Goal: Information Seeking & Learning: Find specific fact

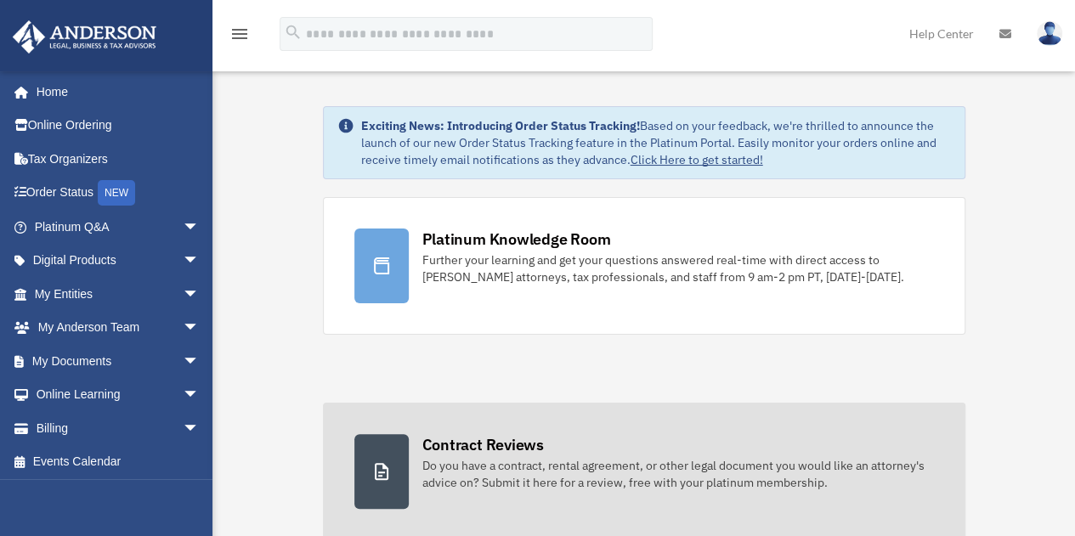
click at [614, 486] on div "Do you have a contract, rental agreement, or other legal document you would lik…" at bounding box center [678, 474] width 512 height 34
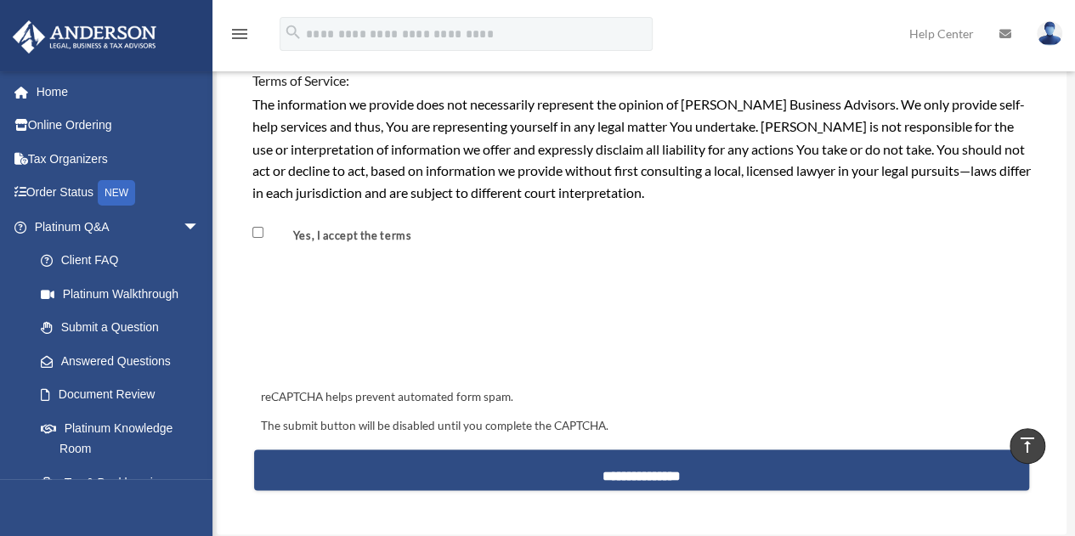
scroll to position [1700, 0]
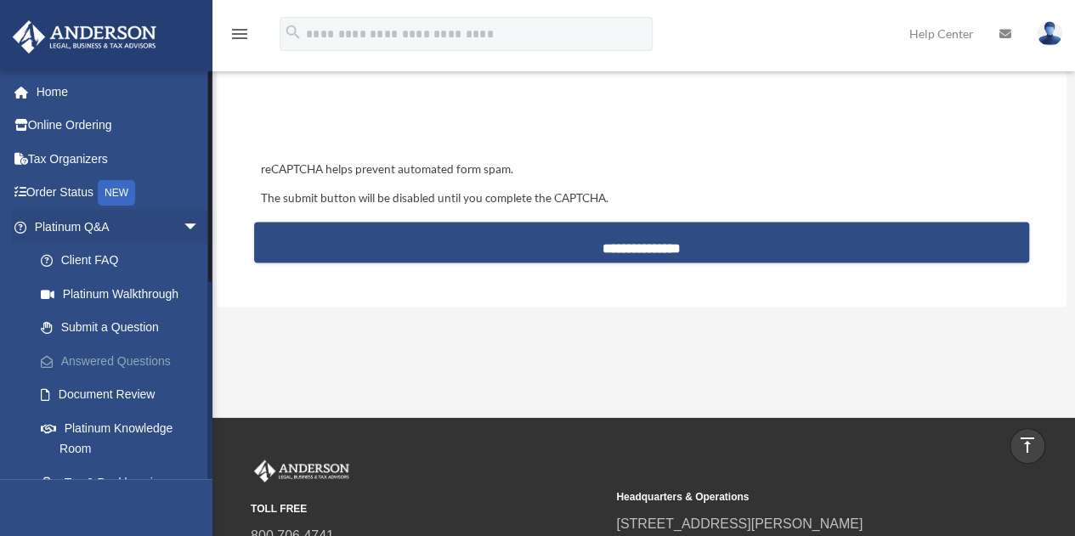
click at [133, 355] on link "Answered Questions" at bounding box center [124, 361] width 201 height 34
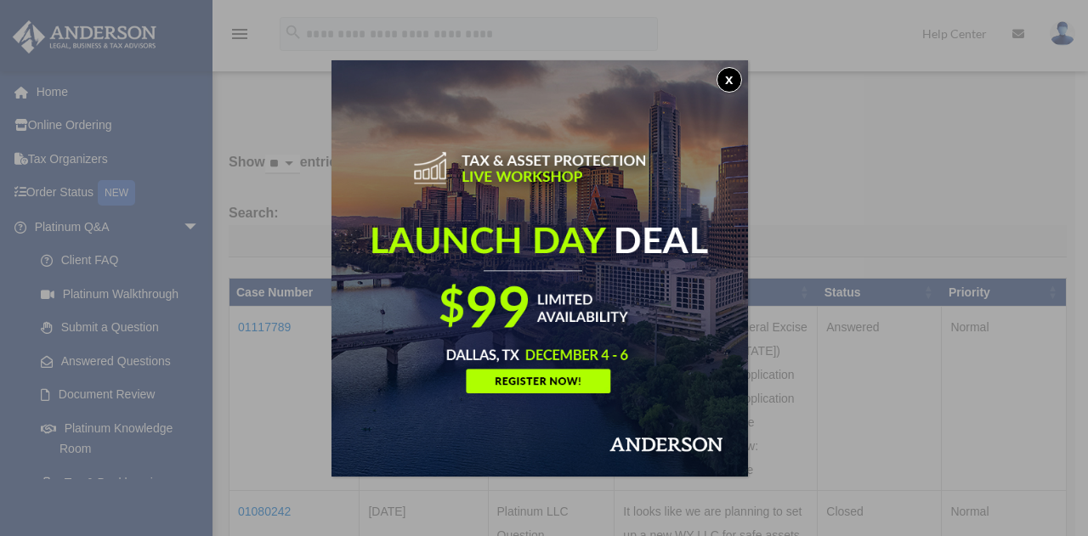
click at [738, 82] on button "x" at bounding box center [728, 79] width 25 height 25
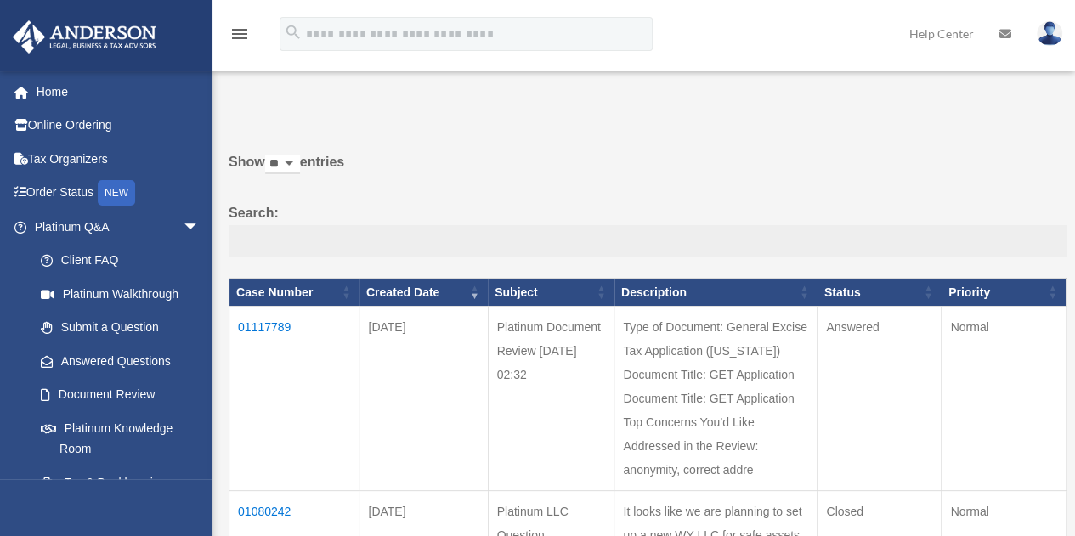
click at [278, 324] on td "01117789" at bounding box center [294, 399] width 130 height 184
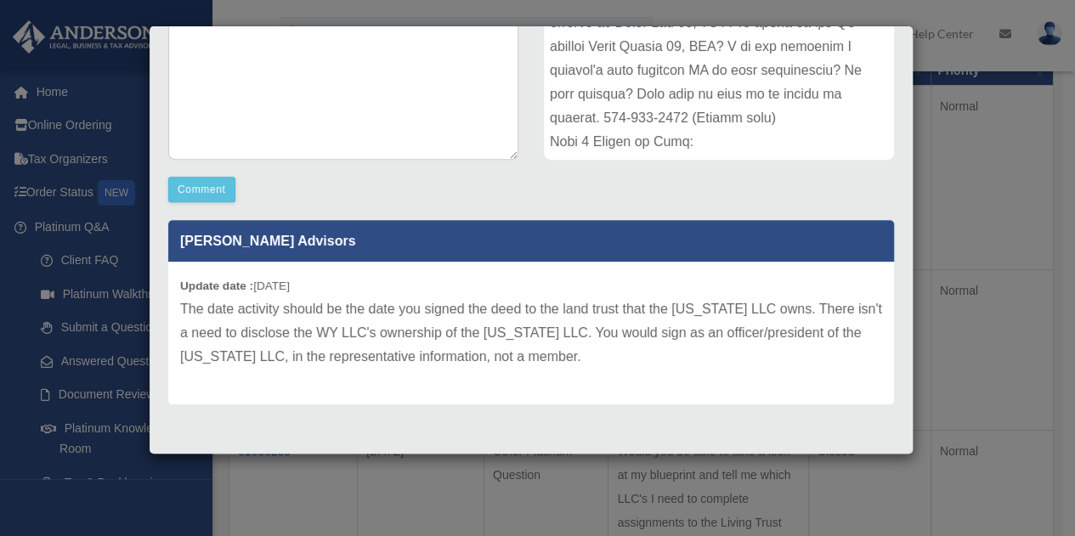
scroll to position [255, 0]
click at [711, 336] on p "The date activity should be the date you signed the deed to the land trust that…" at bounding box center [531, 332] width 702 height 71
click at [685, 353] on p "The date activity should be the date you signed the deed to the land trust that…" at bounding box center [531, 332] width 702 height 71
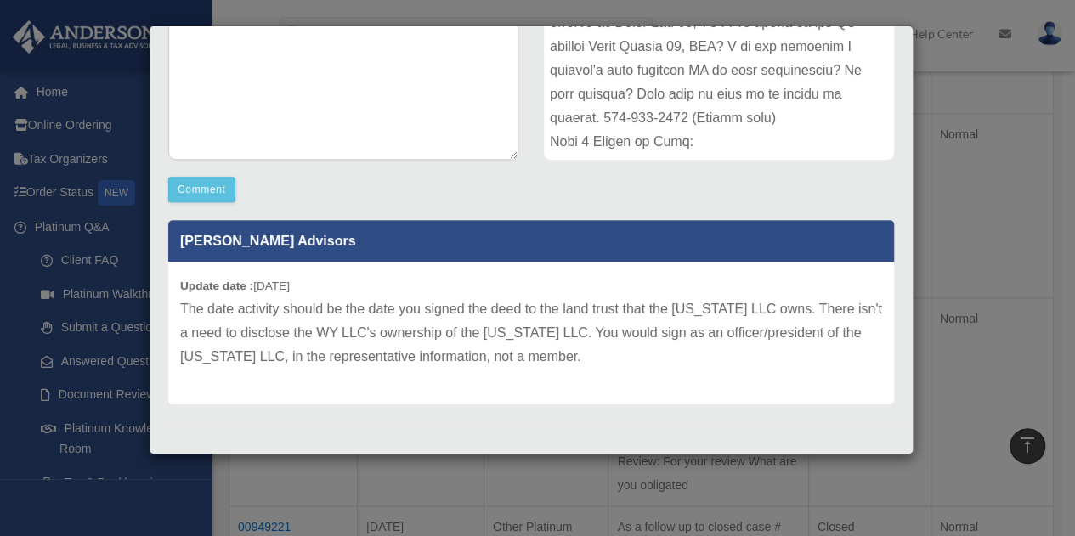
scroll to position [542, 0]
